Goal: Information Seeking & Learning: Understand process/instructions

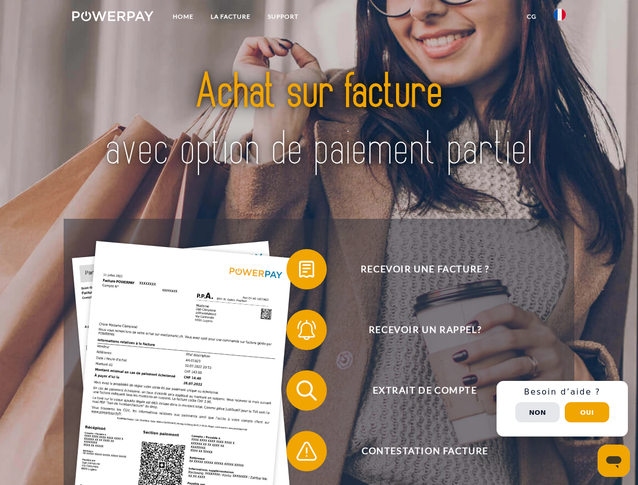
click at [113, 18] on img at bounding box center [112, 16] width 81 height 10
click at [560, 18] on img at bounding box center [560, 15] width 12 height 12
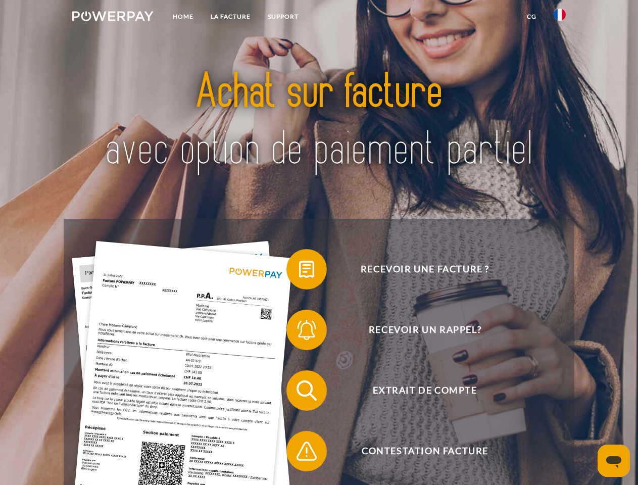
click at [531, 17] on link "CG" at bounding box center [531, 17] width 27 height 18
click at [299, 271] on span at bounding box center [291, 269] width 51 height 51
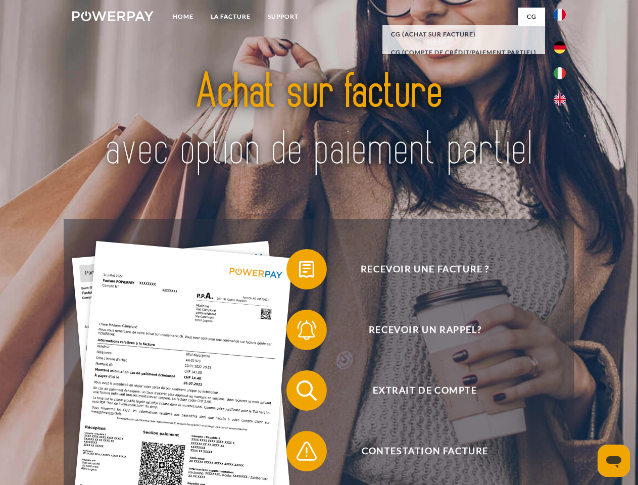
click at [299, 332] on span at bounding box center [291, 330] width 51 height 51
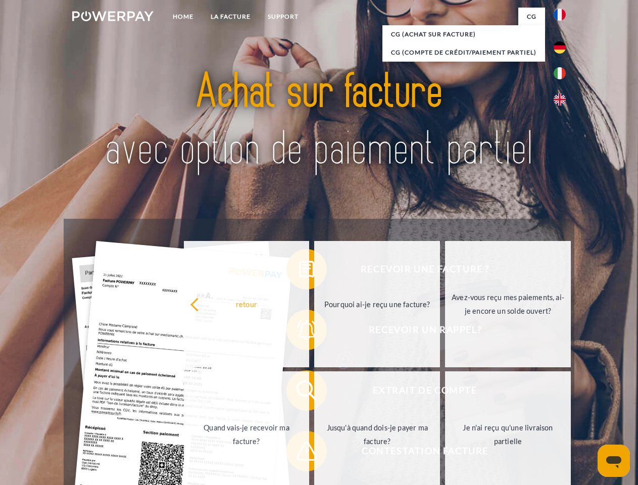
click at [314, 392] on link "Jusqu'à quand dois-je payer ma facture?" at bounding box center [377, 434] width 126 height 126
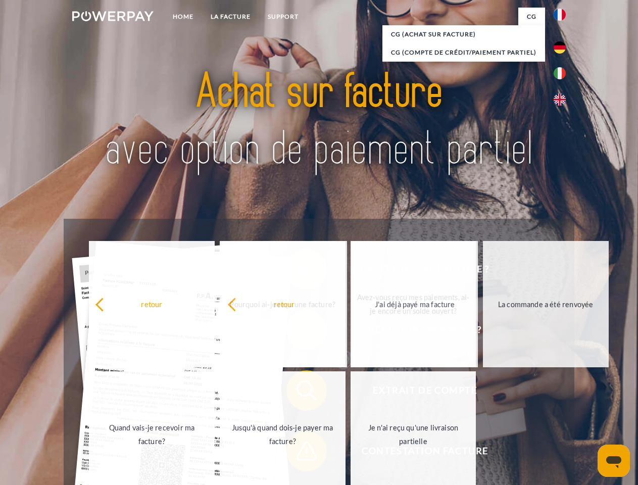
click at [299, 453] on span at bounding box center [291, 451] width 51 height 51
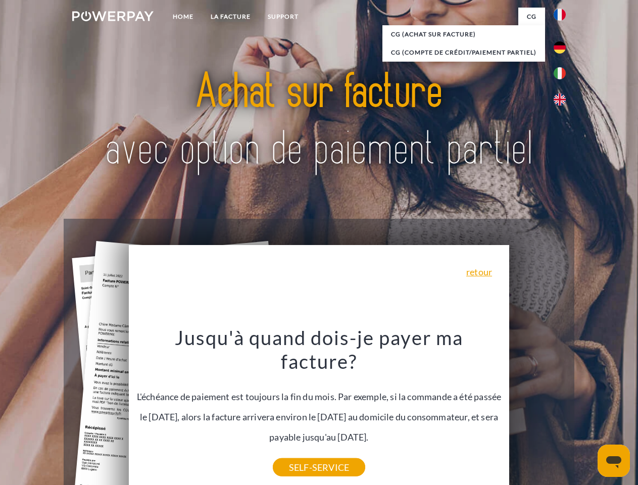
click at [562, 409] on div "Recevoir une facture ? Recevoir un rappel? Extrait de compte retour" at bounding box center [319, 421] width 510 height 404
click at [537, 411] on span "Extrait de compte" at bounding box center [424, 390] width 247 height 40
click at [587, 412] on header "Home LA FACTURE Support" at bounding box center [319, 348] width 638 height 697
